Goal: Information Seeking & Learning: Find specific fact

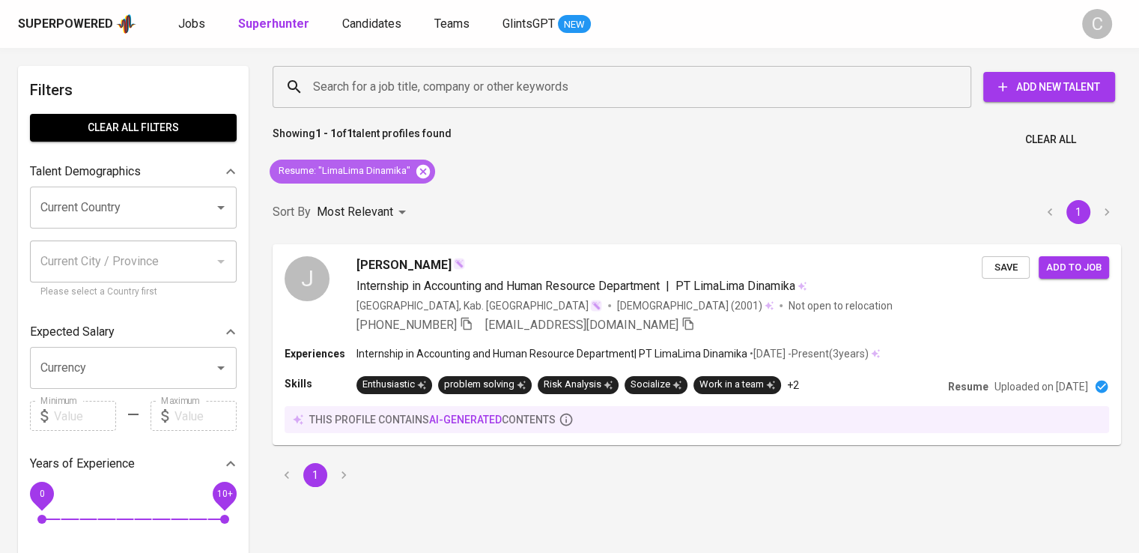
click at [422, 170] on icon at bounding box center [423, 171] width 16 height 16
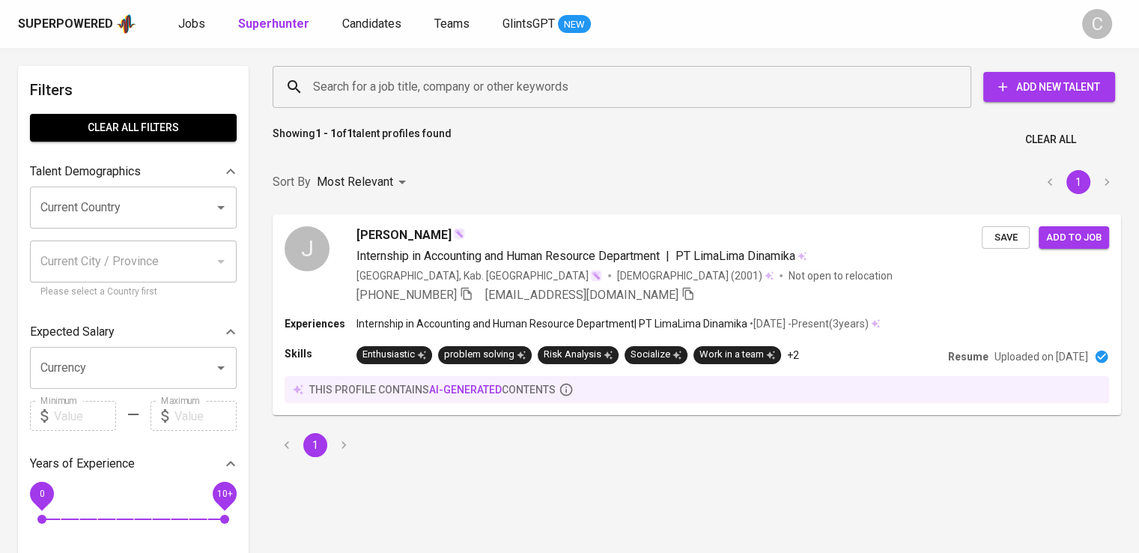
click at [470, 85] on input "Search for a job title, company or other keywords" at bounding box center [625, 87] width 633 height 28
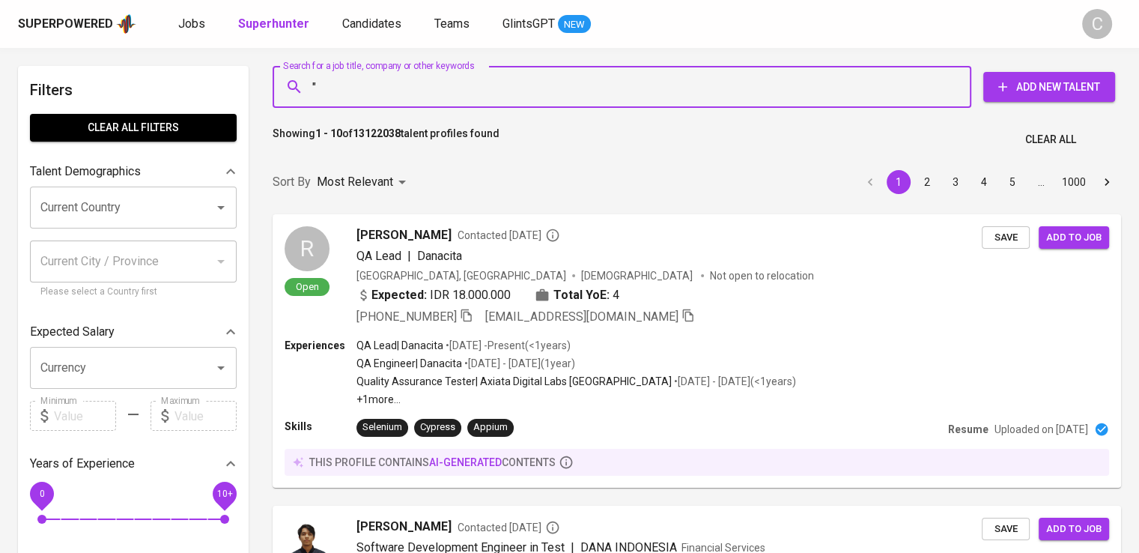
paste input "Yunita Puspitarini"
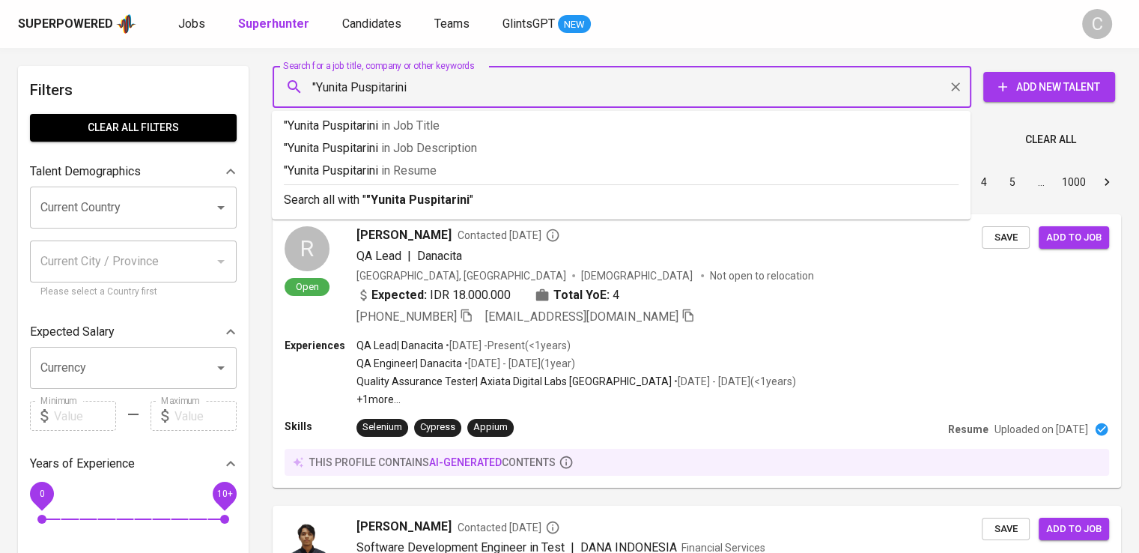
type input ""Yunita Puspitarini""
click at [476, 171] on p ""Yunita Puspitarini" in Resume" at bounding box center [621, 171] width 675 height 18
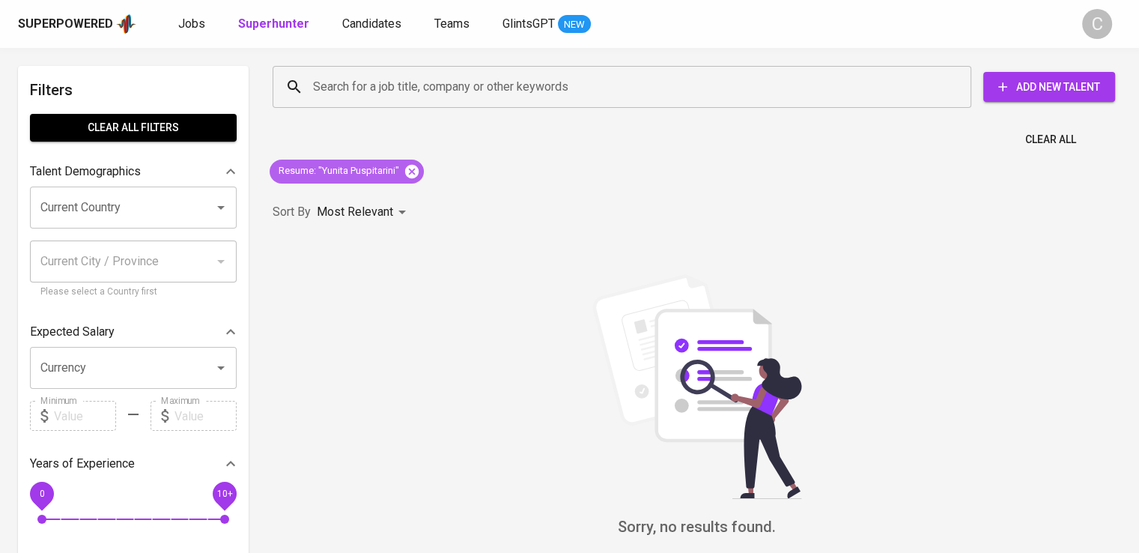
click at [410, 174] on icon at bounding box center [411, 170] width 13 height 13
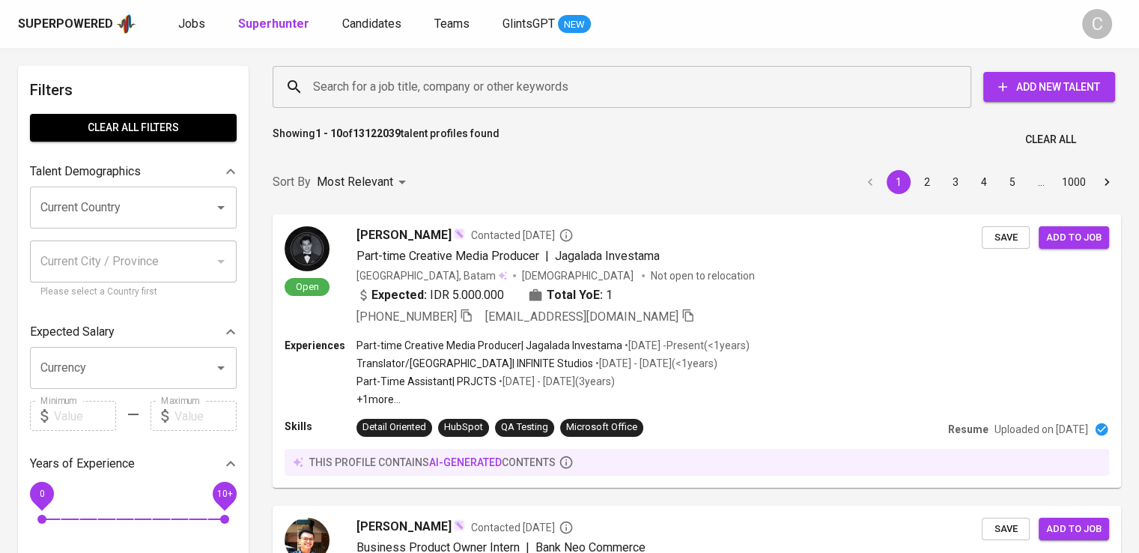
click at [452, 70] on div "Search for a job title, company or other keywords" at bounding box center [622, 87] width 699 height 42
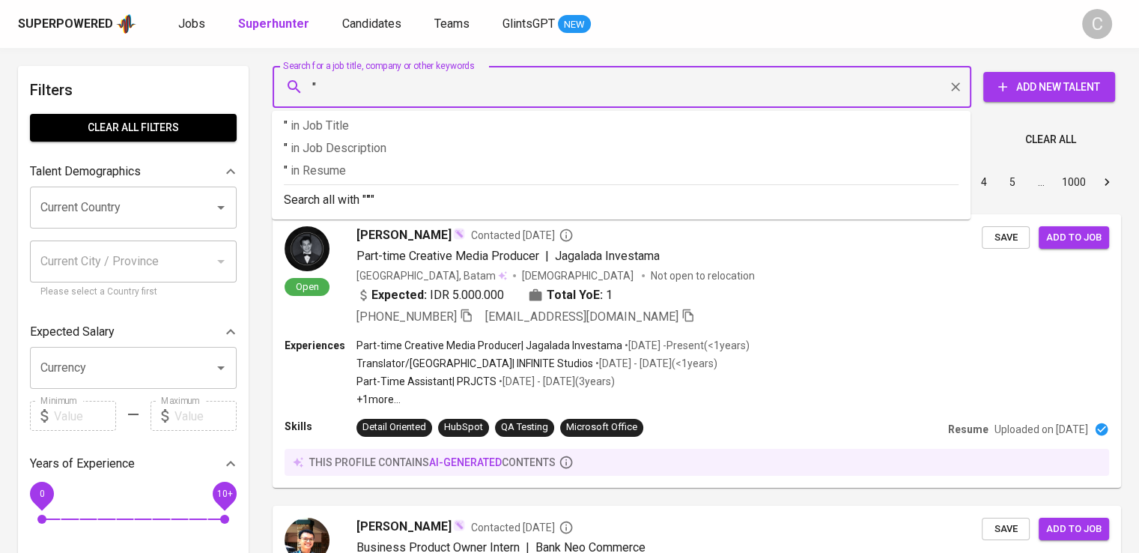
paste input "[PERSON_NAME]"
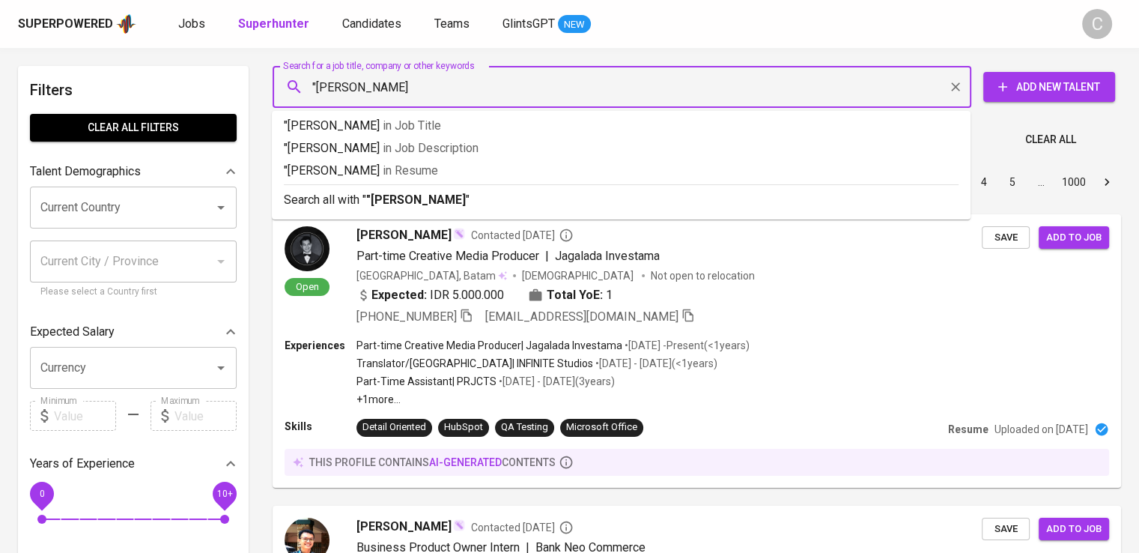
type input ""[PERSON_NAME]""
click at [529, 171] on p ""[PERSON_NAME]" in Resume" at bounding box center [621, 171] width 675 height 18
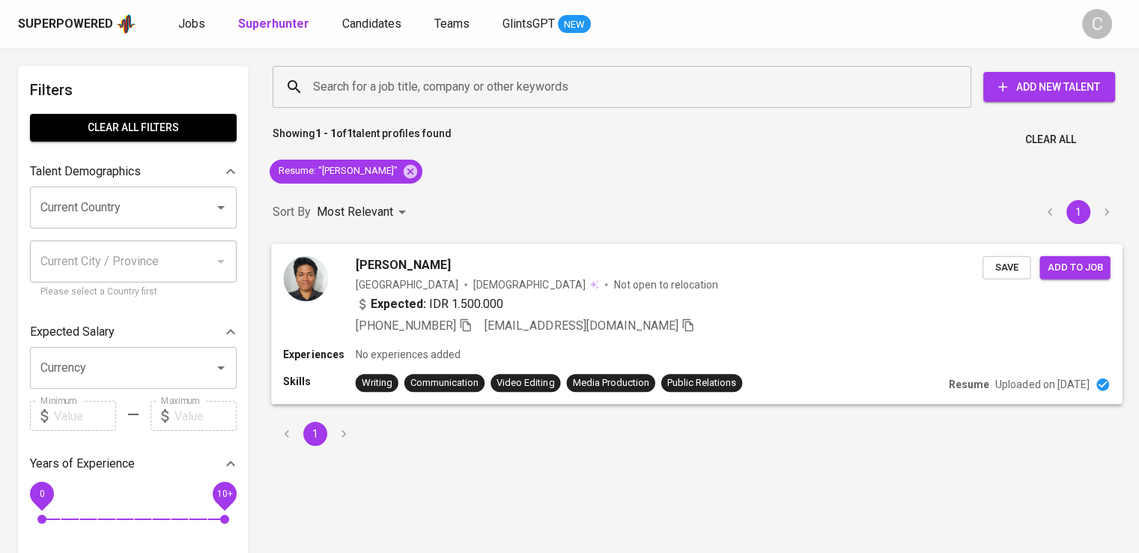
click at [614, 285] on p "Not open to relocation" at bounding box center [666, 283] width 104 height 15
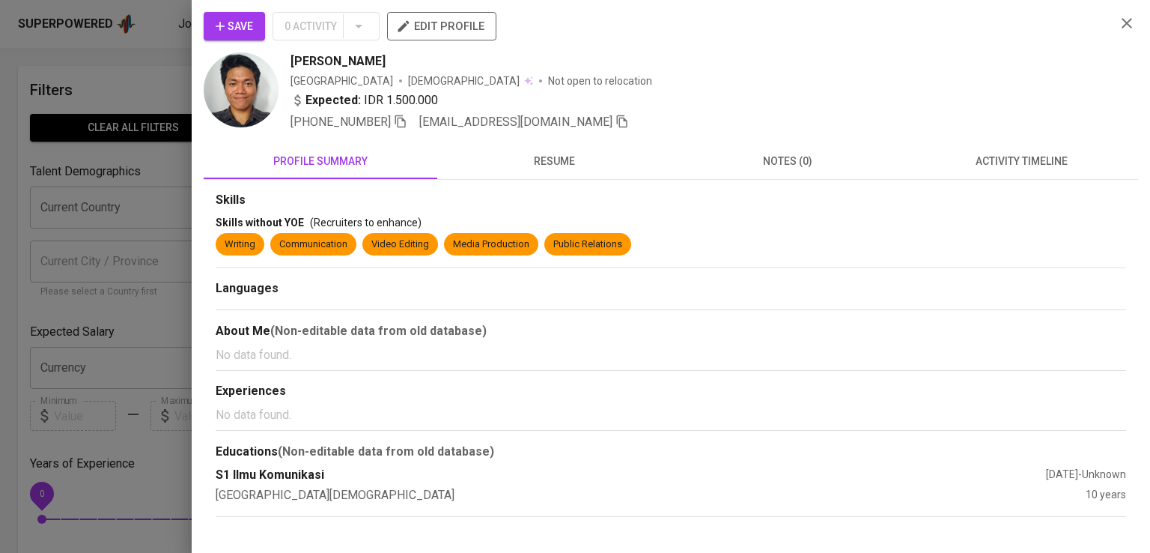
click at [768, 97] on div "Expected: IDR 1.500.000" at bounding box center [697, 102] width 813 height 22
click at [402, 127] on icon "button" at bounding box center [400, 121] width 13 height 13
click at [129, 178] on div at bounding box center [575, 276] width 1150 height 553
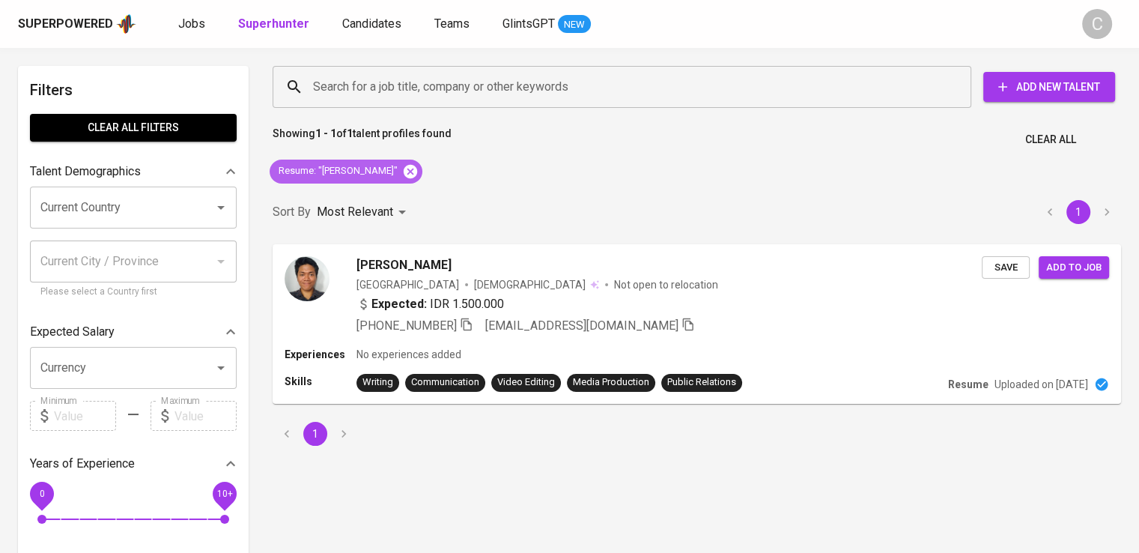
click at [417, 165] on icon at bounding box center [410, 170] width 13 height 13
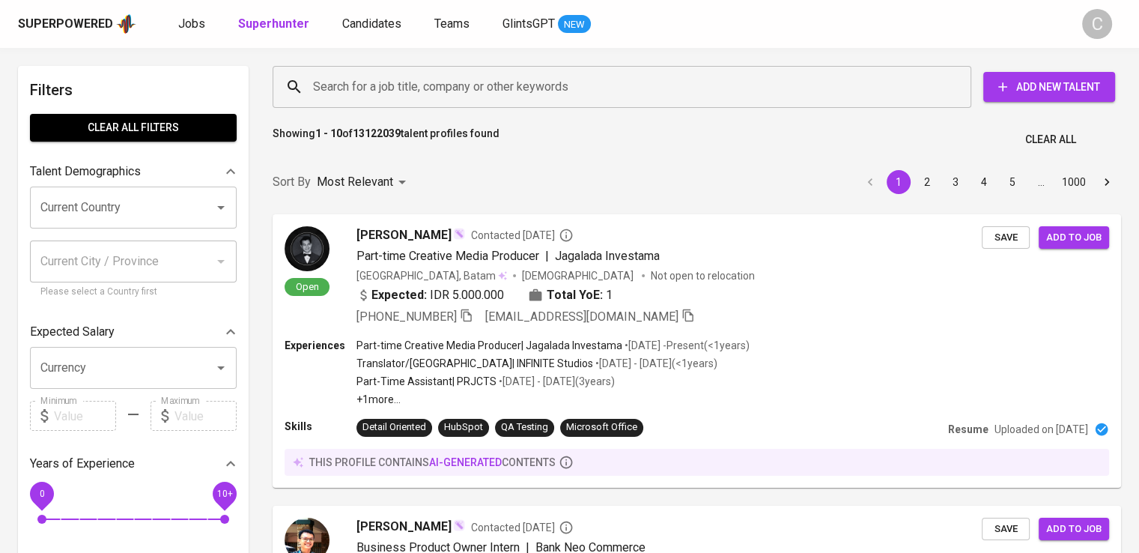
click at [407, 89] on input "Search for a job title, company or other keywords" at bounding box center [625, 87] width 633 height 28
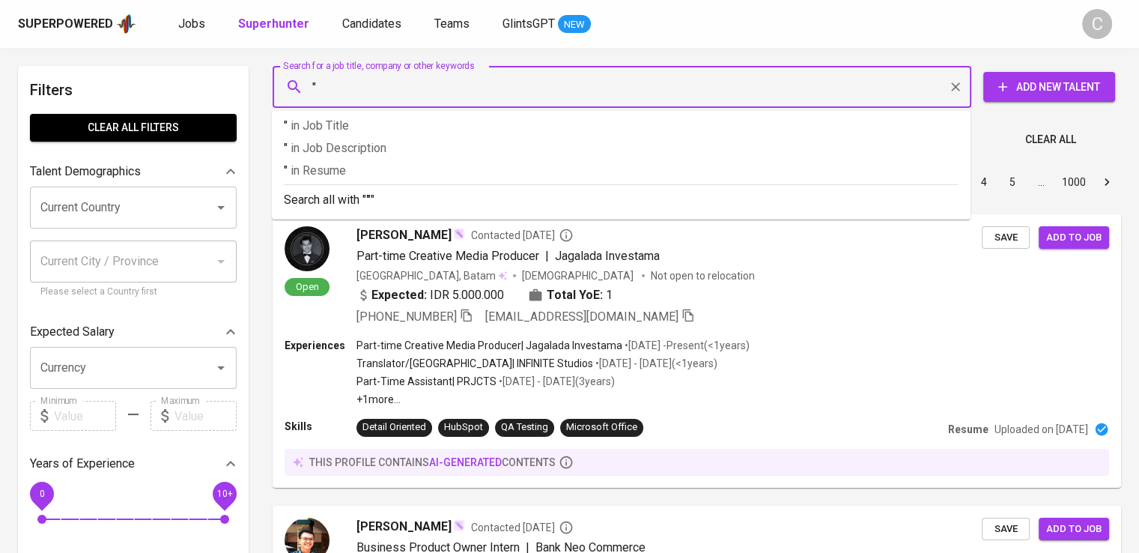
paste input "PABRIK BUKU GELATIK KEMBAR"
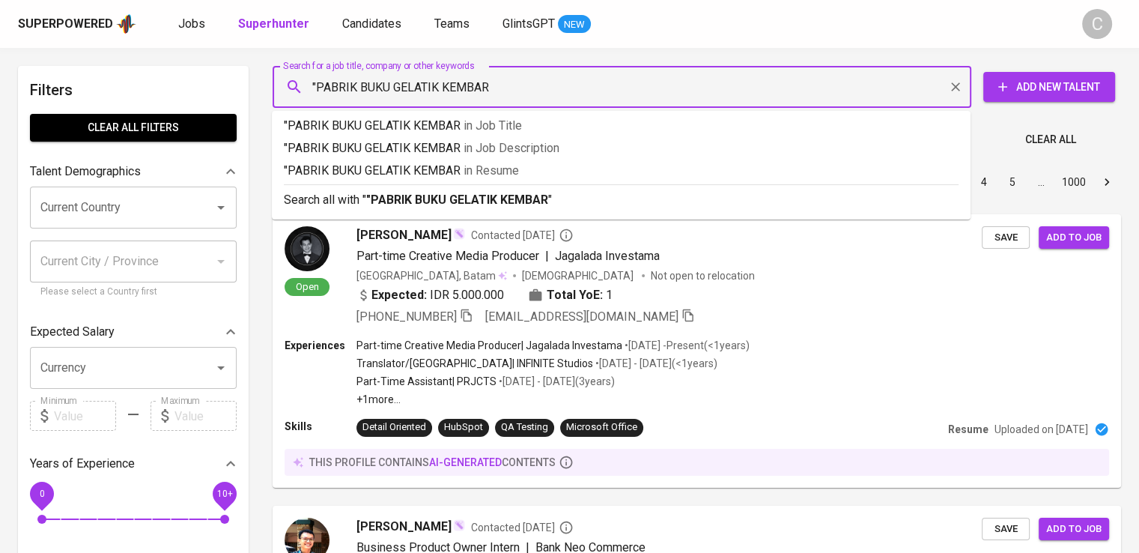
type input ""PABRIK BUKU GELATIK KEMBAR""
click at [428, 162] on p ""PABRIK BUKU GELATIK KEMBAR" in [GEOGRAPHIC_DATA]" at bounding box center [621, 171] width 675 height 18
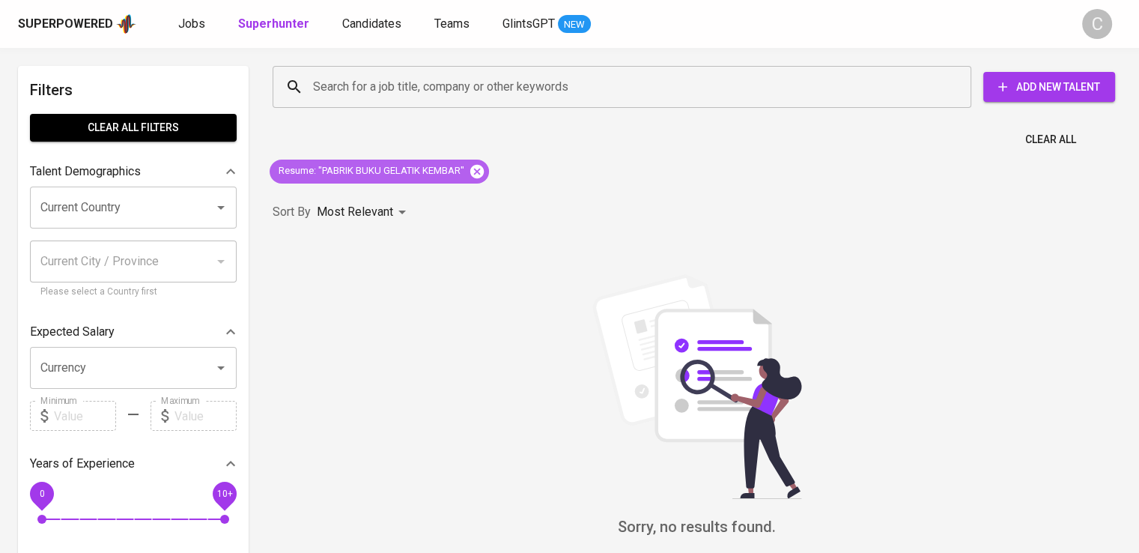
click at [481, 174] on icon at bounding box center [476, 170] width 13 height 13
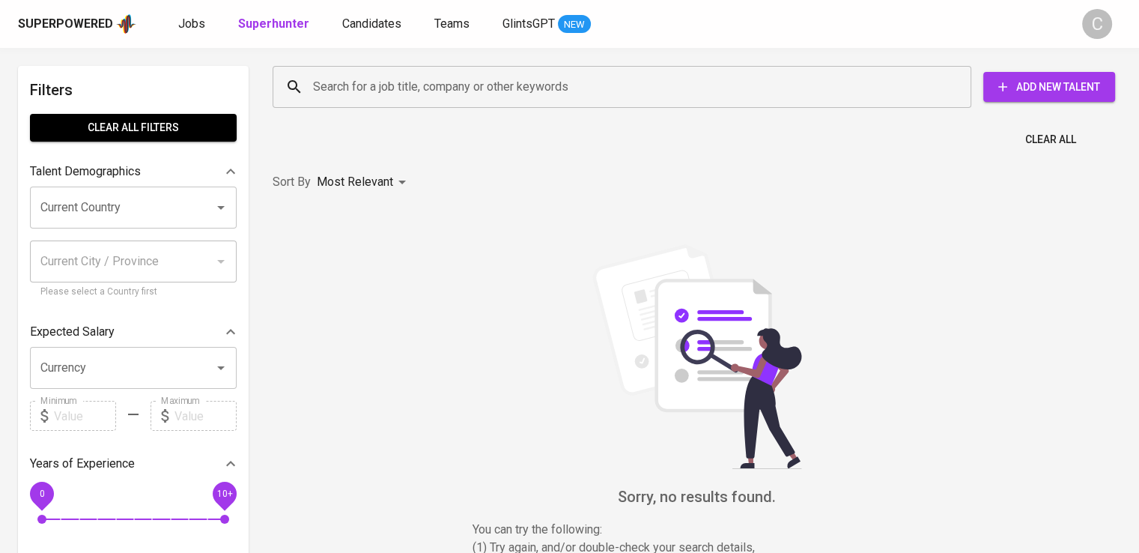
click at [413, 106] on div "Search for a job title, company or other keywords" at bounding box center [622, 87] width 699 height 42
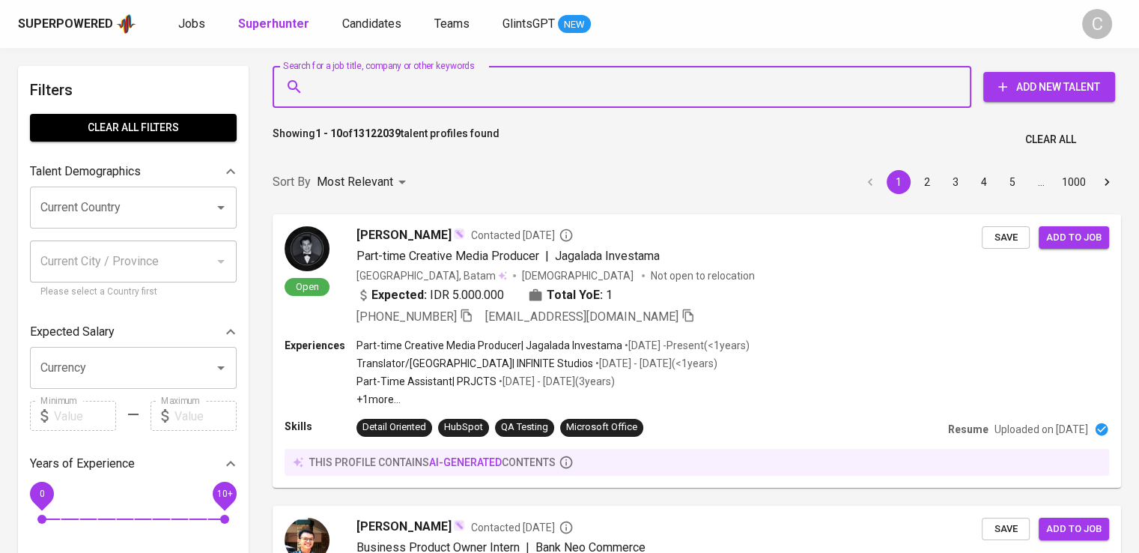
click at [413, 106] on div "Search for a job title, company or other keywords" at bounding box center [622, 87] width 699 height 42
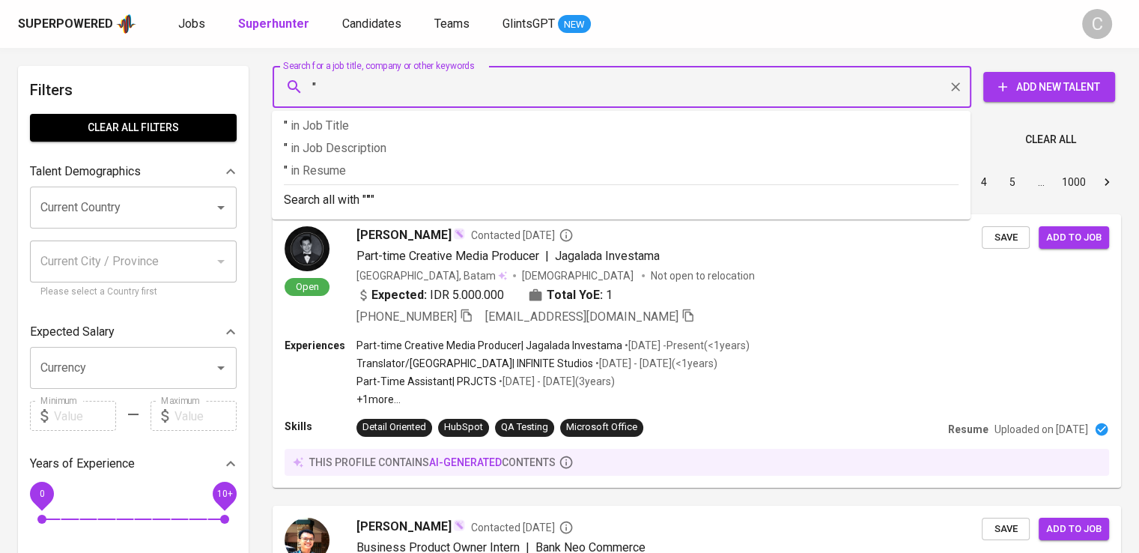
paste input "Gelatik Kembar"
type input ""Gelatik Kembar""
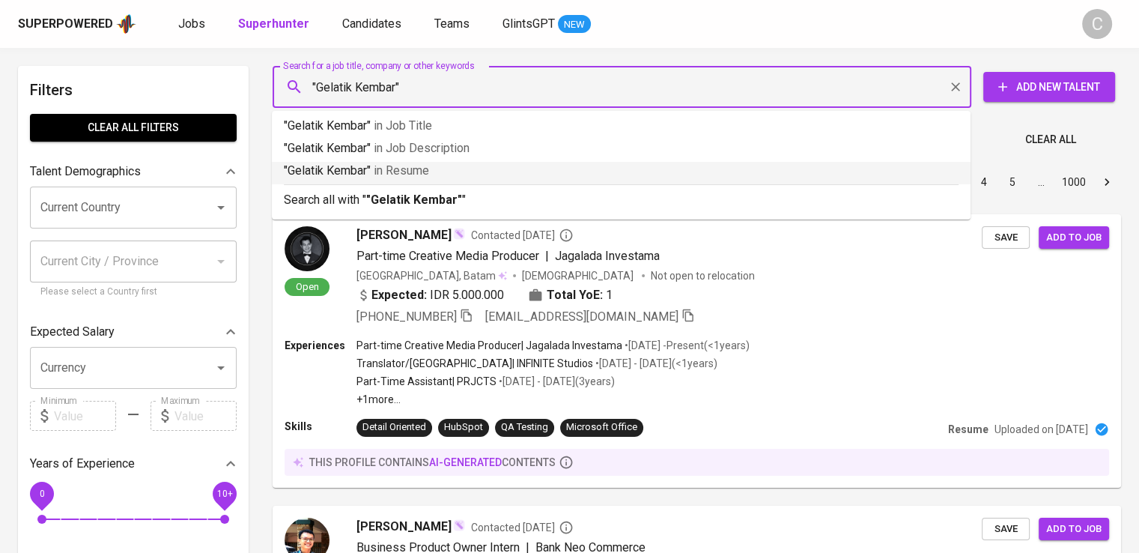
click at [422, 177] on p ""Gelatik Kembar" in [GEOGRAPHIC_DATA]" at bounding box center [621, 171] width 675 height 18
